Goal: Transaction & Acquisition: Purchase product/service

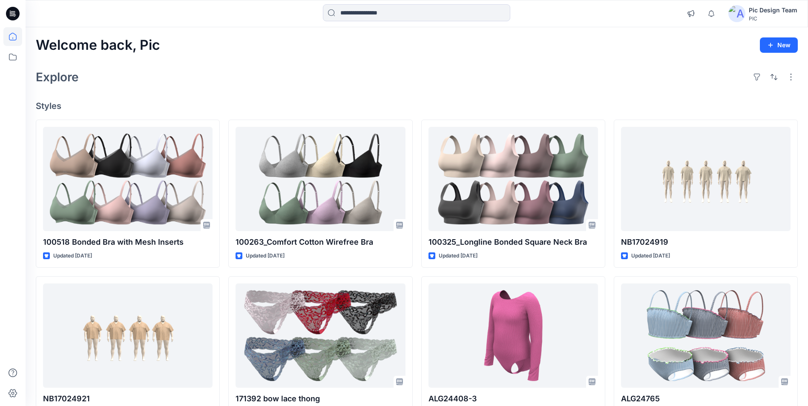
scroll to position [5171, 0]
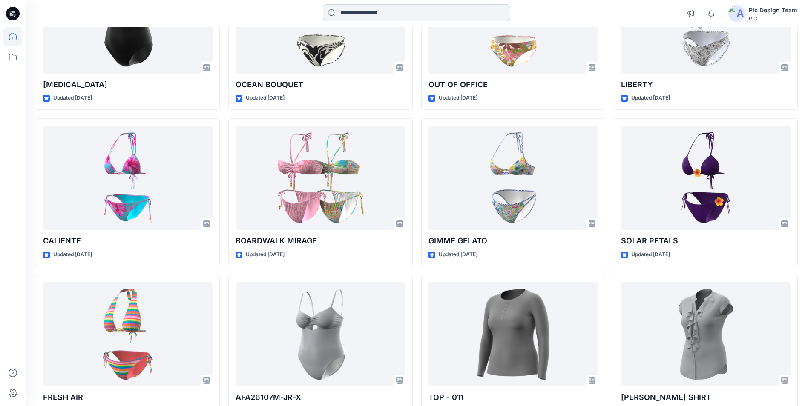
click at [348, 13] on input at bounding box center [416, 12] width 187 height 17
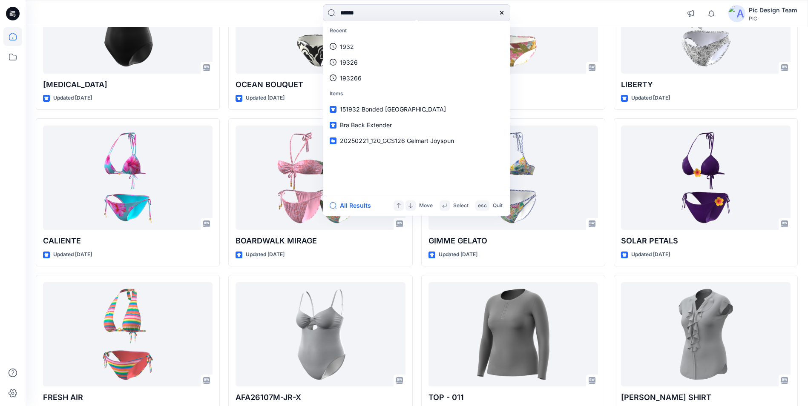
type input "******"
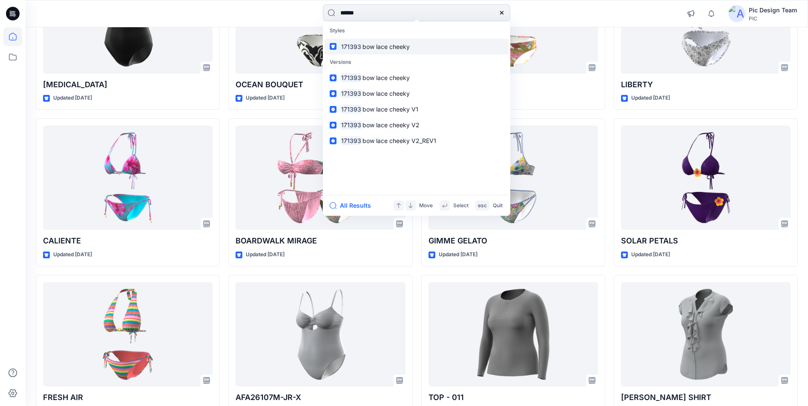
click at [394, 53] on link "171393 bow lace cheeky" at bounding box center [416, 47] width 184 height 16
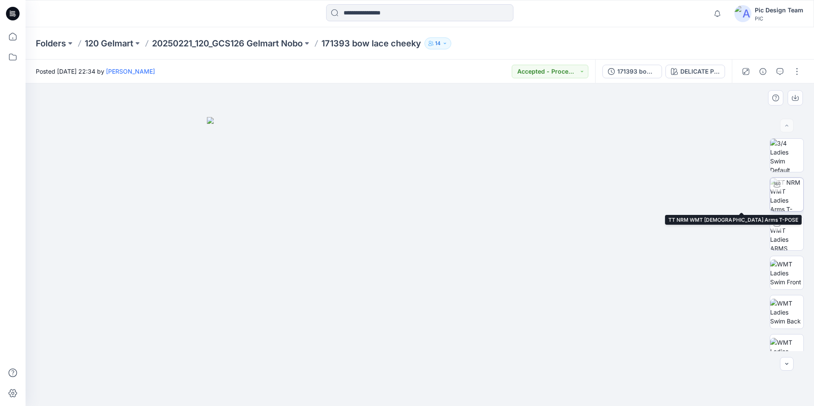
click at [789, 197] on img at bounding box center [786, 194] width 33 height 33
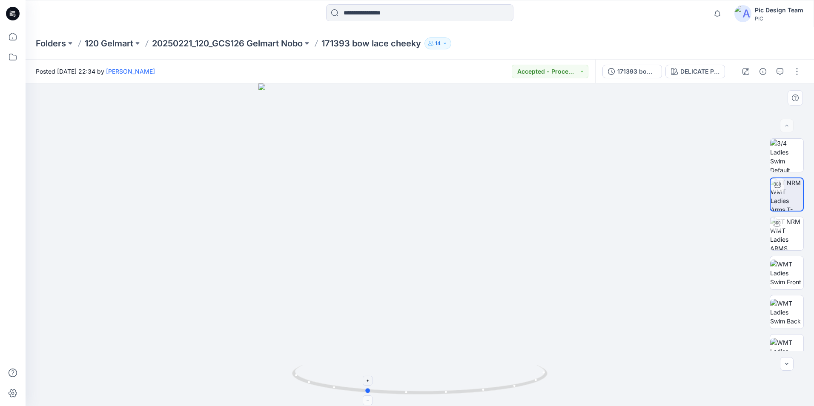
drag, startPoint x: 422, startPoint y: 395, endPoint x: 368, endPoint y: 376, distance: 56.8
click at [368, 376] on icon at bounding box center [421, 381] width 258 height 32
click at [407, 259] on img at bounding box center [420, 118] width 830 height 576
drag, startPoint x: 369, startPoint y: 393, endPoint x: 452, endPoint y: 401, distance: 83.5
click at [452, 397] on icon at bounding box center [421, 381] width 258 height 32
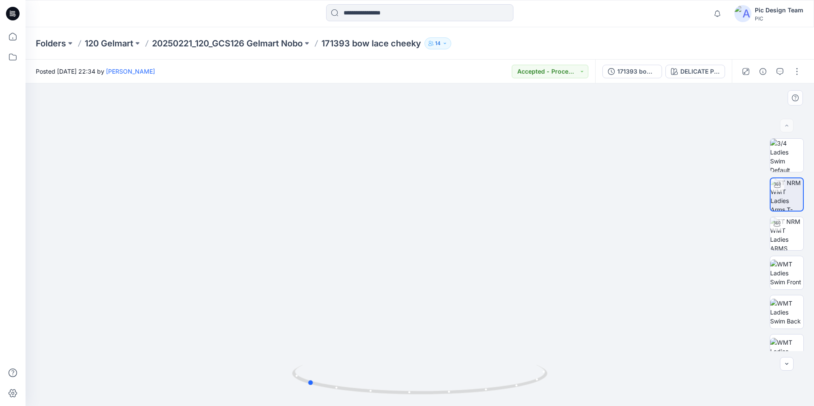
drag, startPoint x: 450, startPoint y: 394, endPoint x: 517, endPoint y: 355, distance: 77.8
click at [563, 393] on div at bounding box center [420, 244] width 789 height 323
drag, startPoint x: 457, startPoint y: 273, endPoint x: 450, endPoint y: 181, distance: 92.7
